Goal: Transaction & Acquisition: Purchase product/service

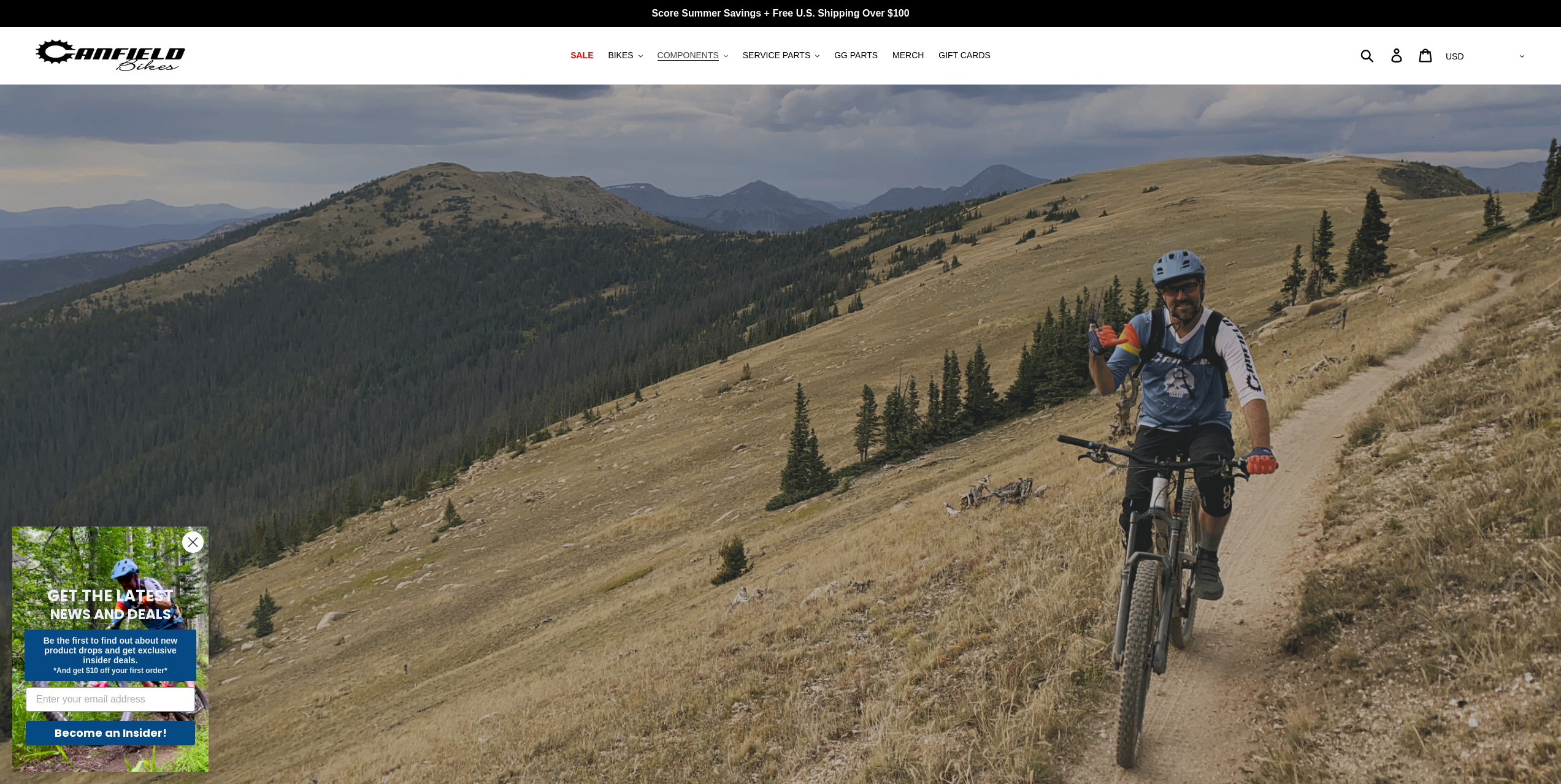
click at [711, 49] on button "COMPONENTS .cls-1{fill:#231f20}" at bounding box center [692, 55] width 83 height 17
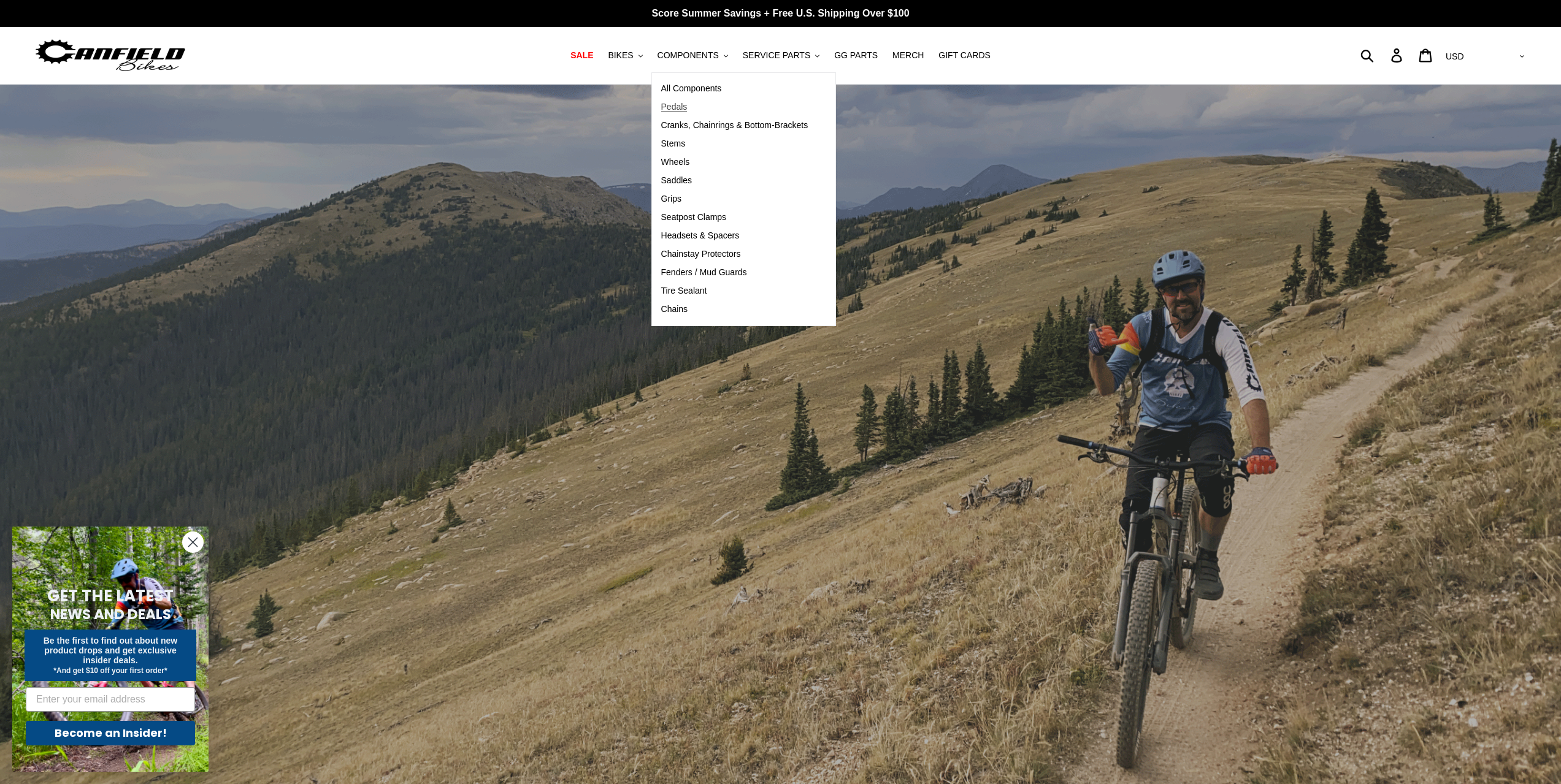
click at [687, 104] on span "Pedals" at bounding box center [674, 107] width 26 height 11
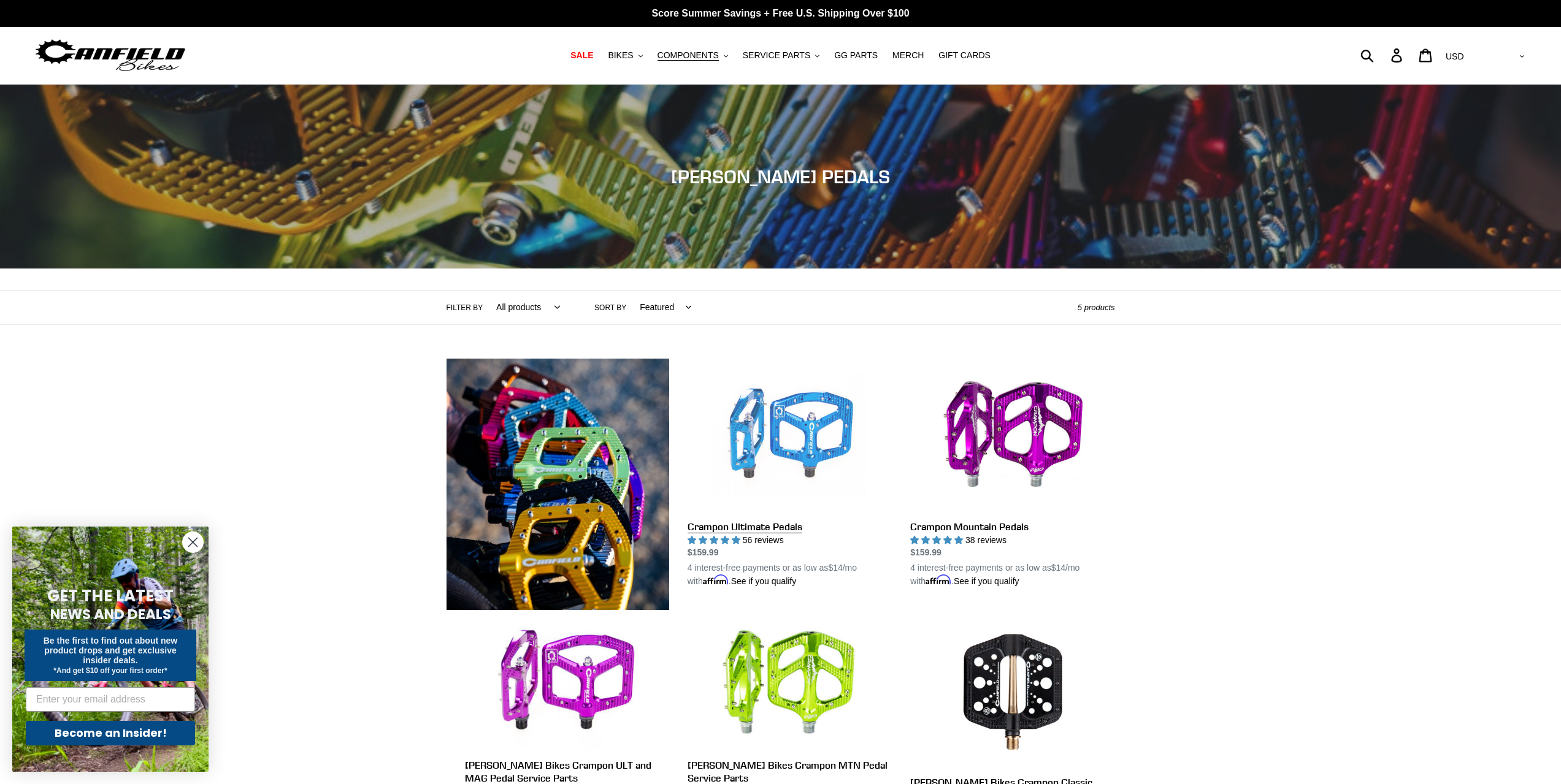
click at [797, 433] on link "Crampon Ultimate Pedals" at bounding box center [789, 473] width 204 height 230
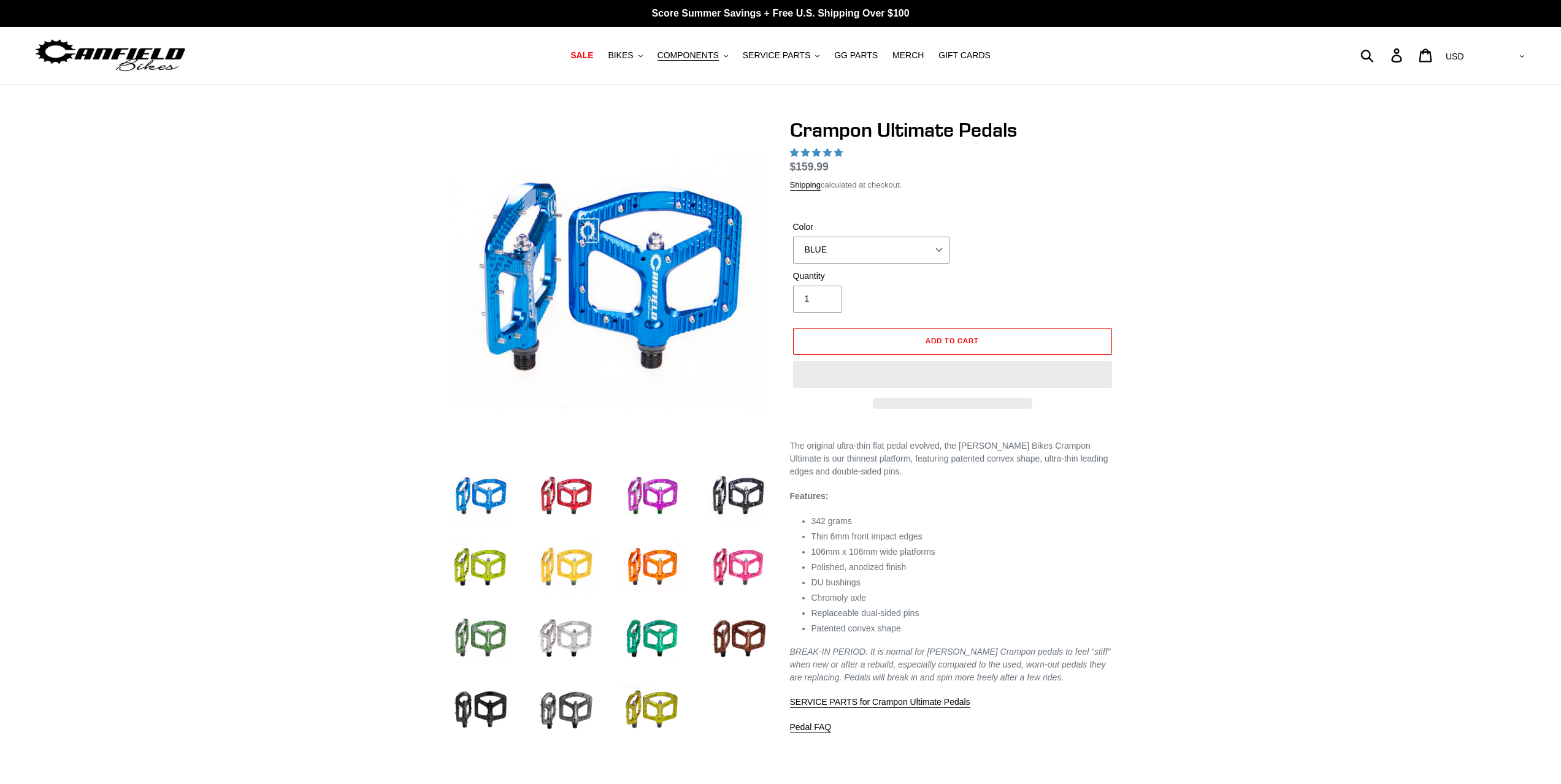
select select "highest-rating"
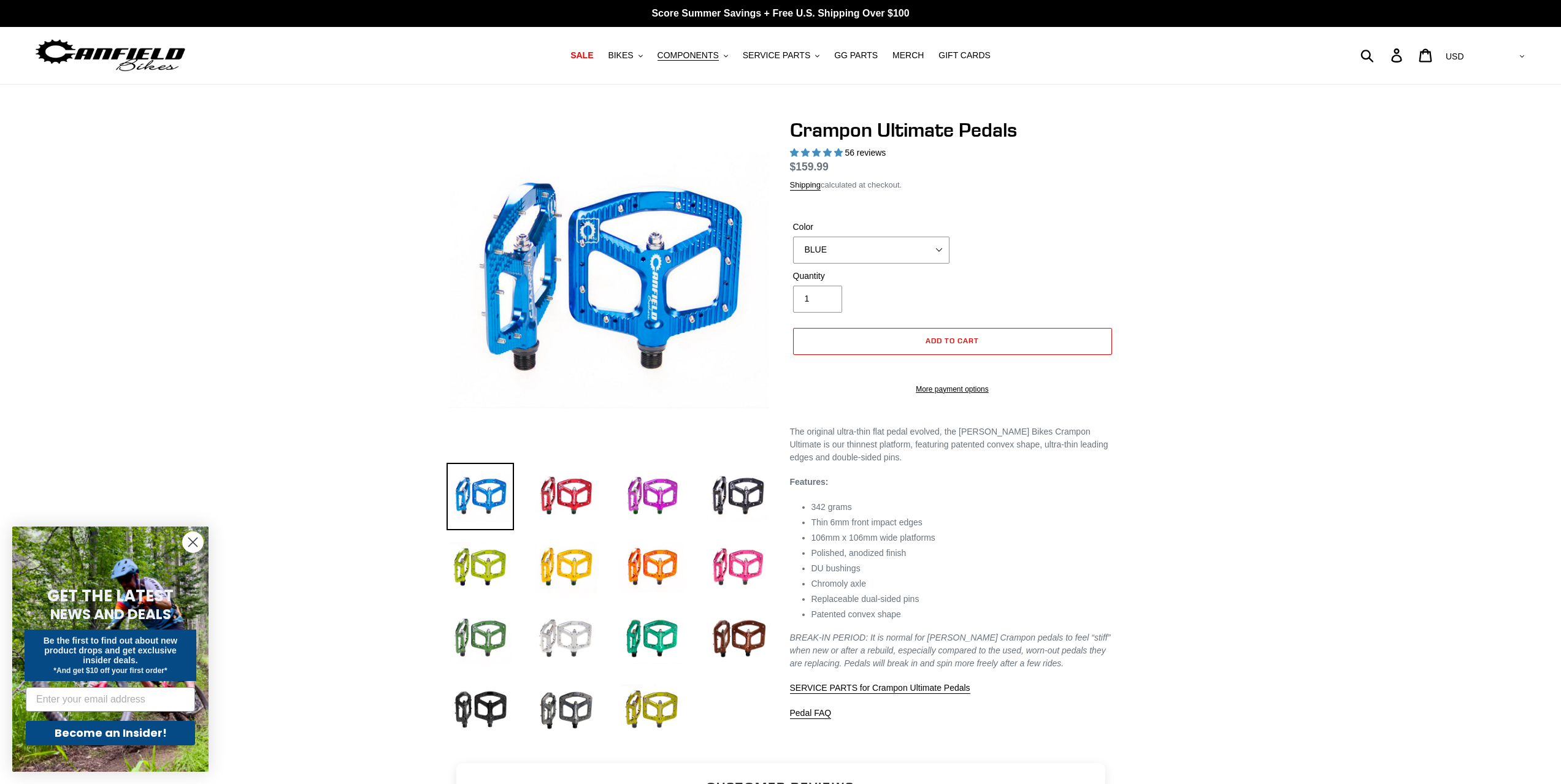
click at [561, 631] on img at bounding box center [566, 638] width 67 height 67
